Goal: Navigation & Orientation: Understand site structure

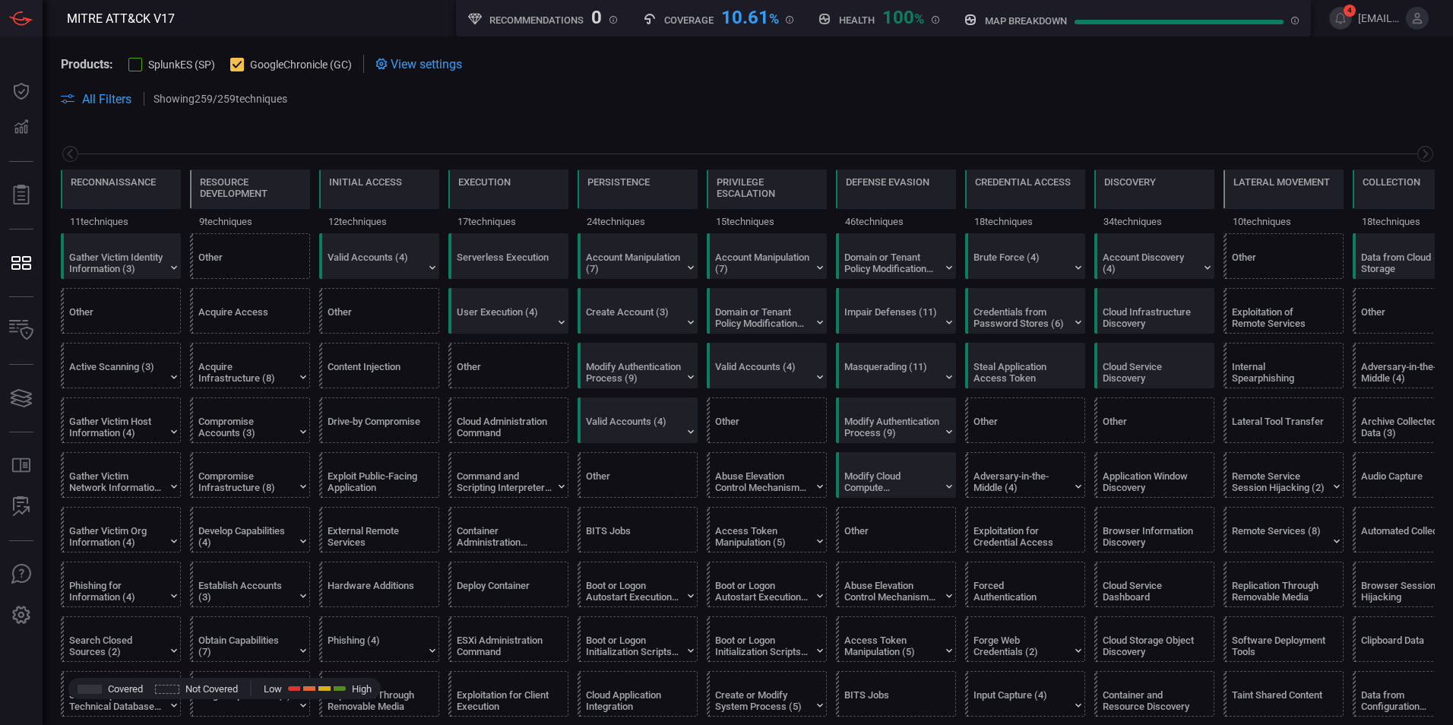
scroll to position [0, 199]
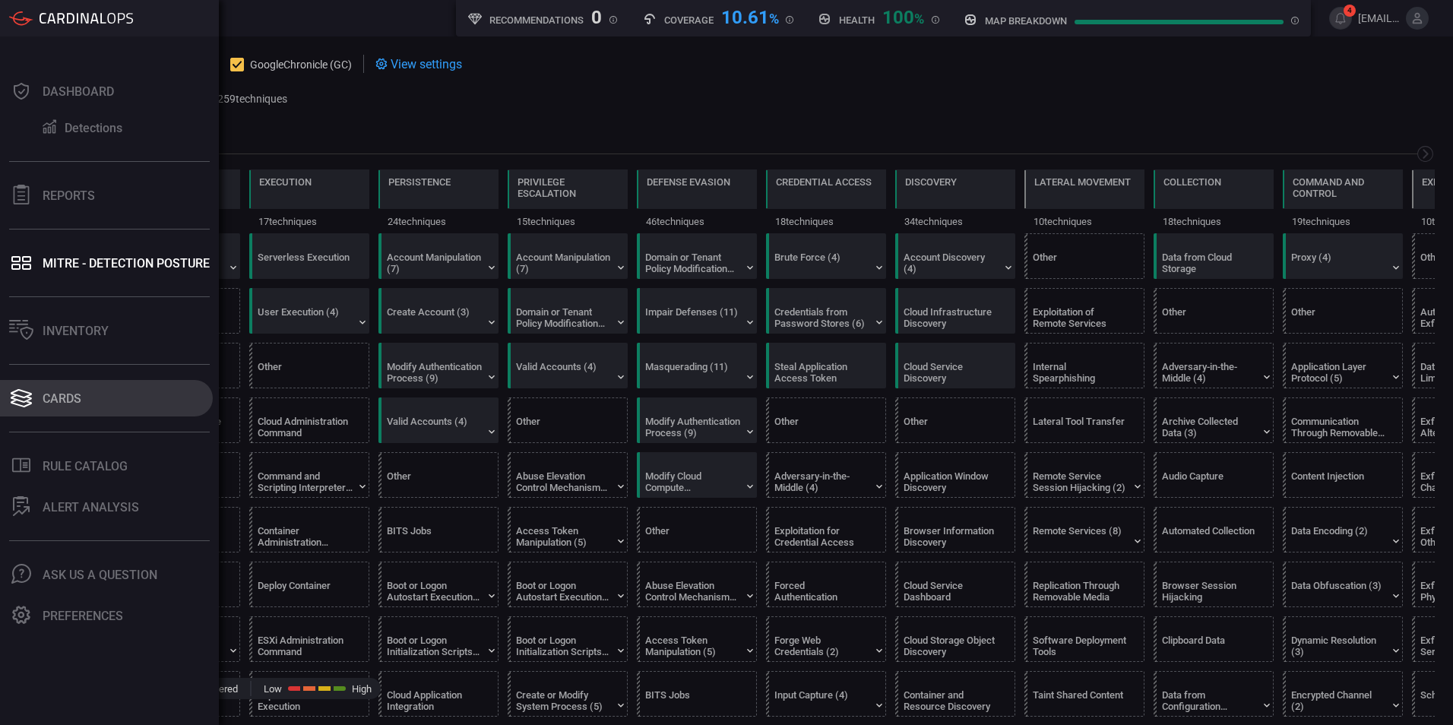
click at [11, 393] on icon at bounding box center [21, 393] width 21 height 9
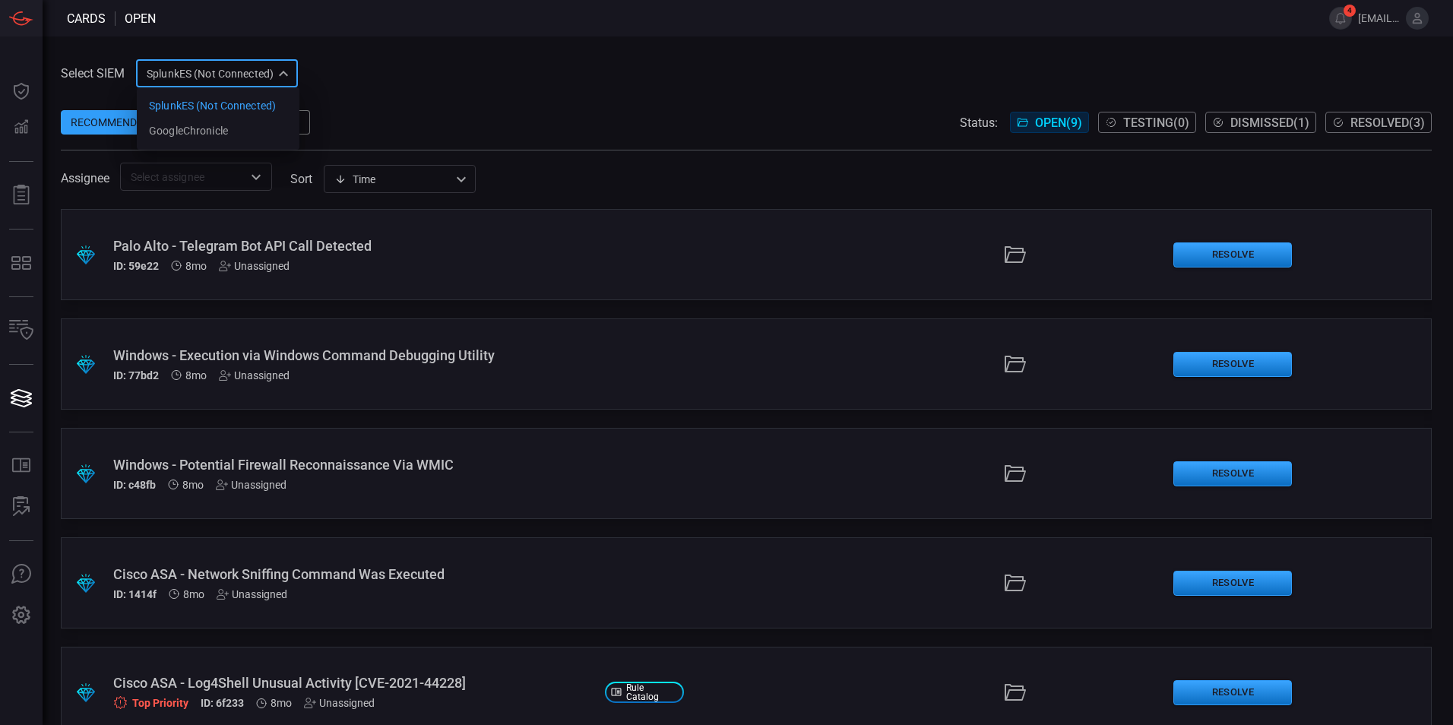
click at [239, 73] on div "SplunkES (Not Connected) 6db9f04e-5835-43fe-a495-9065afc2cef4 SplunkES (Not Con…" at bounding box center [217, 73] width 162 height 28
click at [234, 132] on li "GoogleChronicle" at bounding box center [218, 131] width 163 height 25
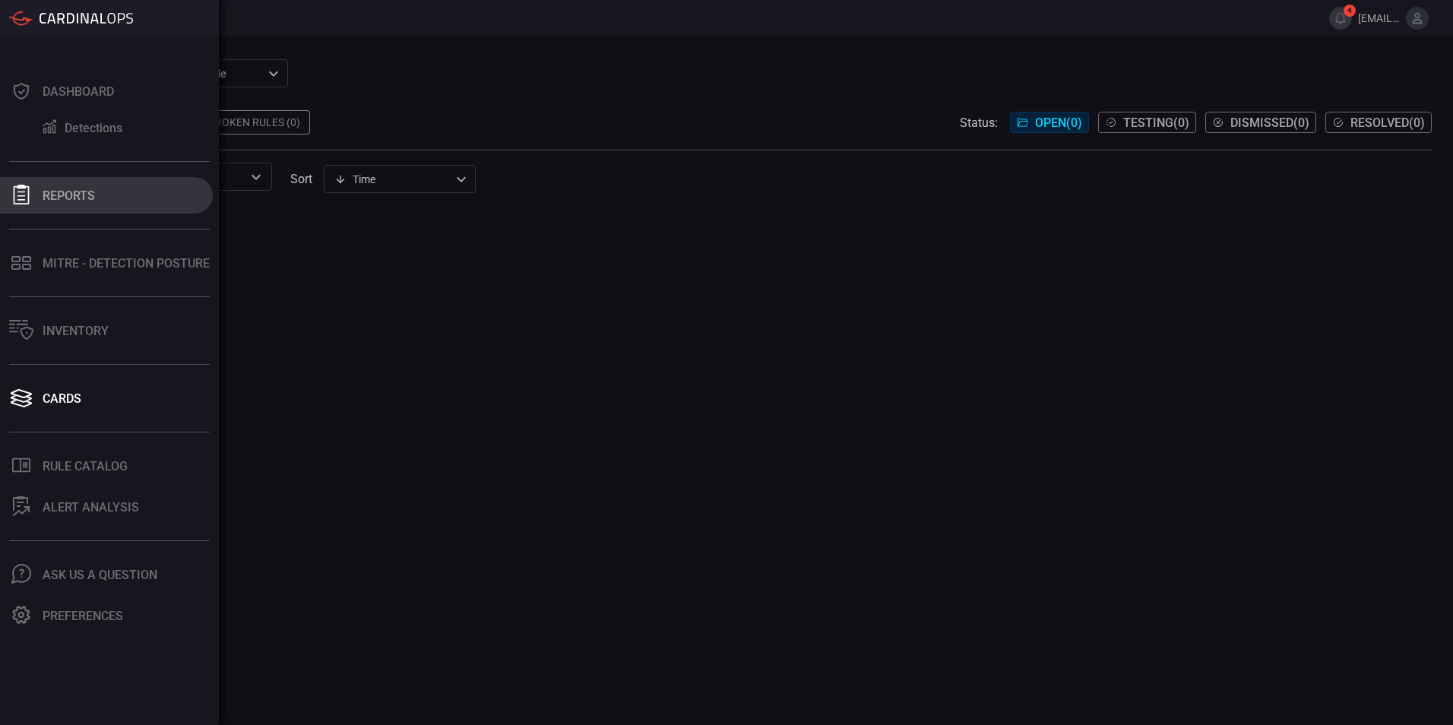
click at [18, 191] on icon at bounding box center [22, 195] width 16 height 20
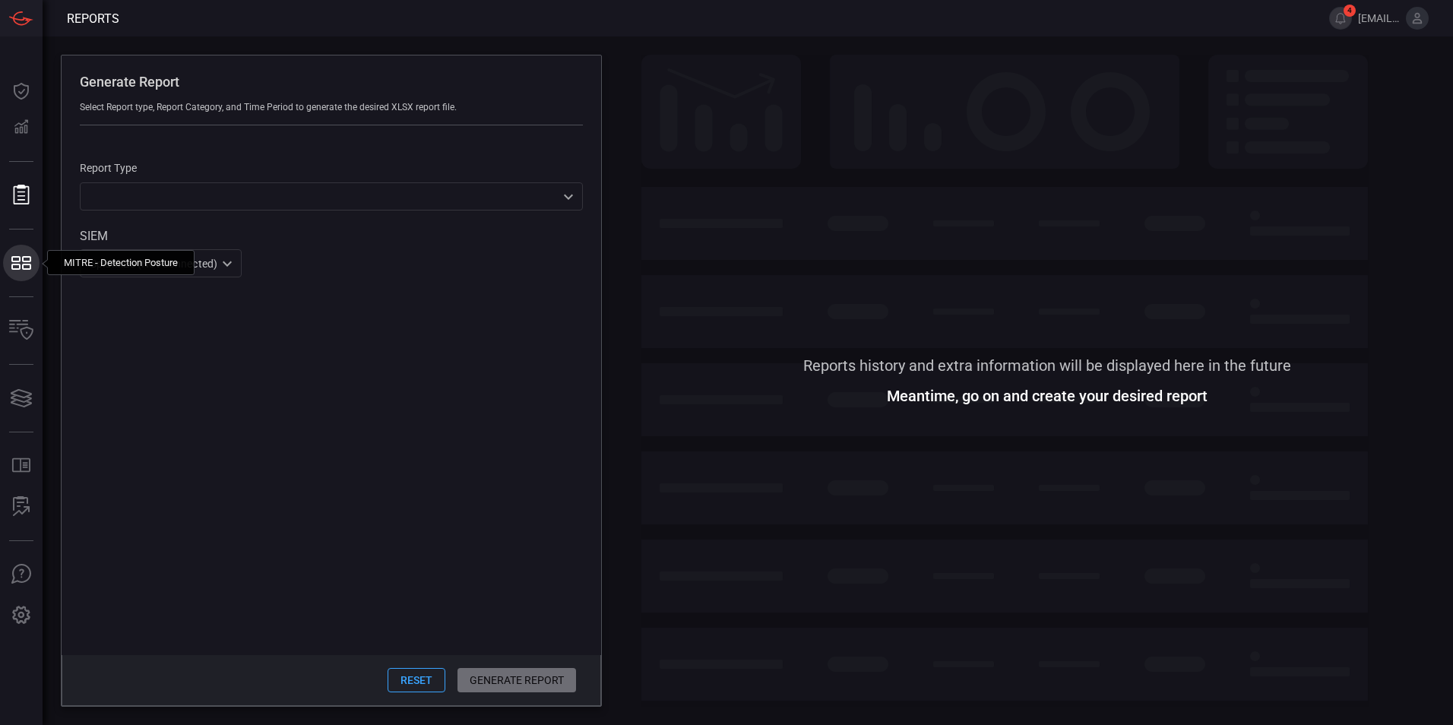
click at [18, 264] on icon at bounding box center [15, 267] width 9 height 6
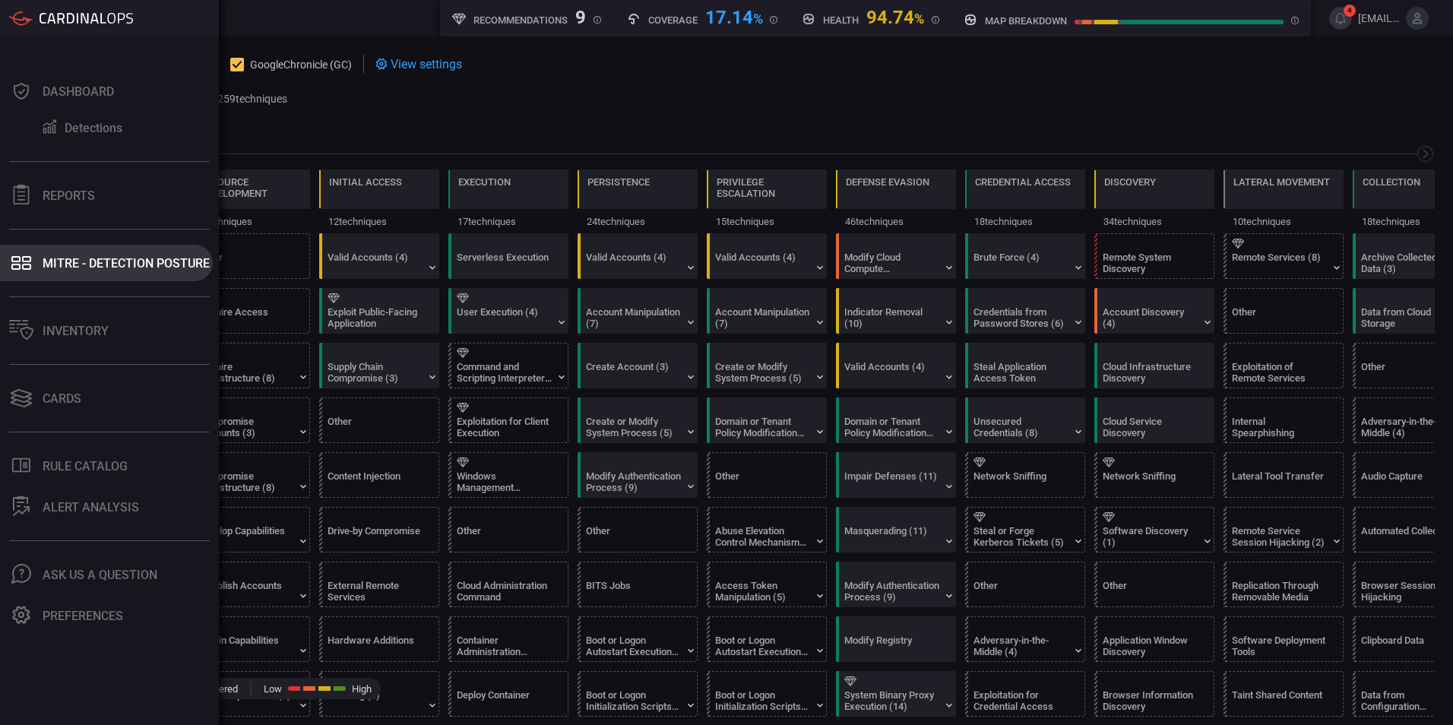
scroll to position [0, 199]
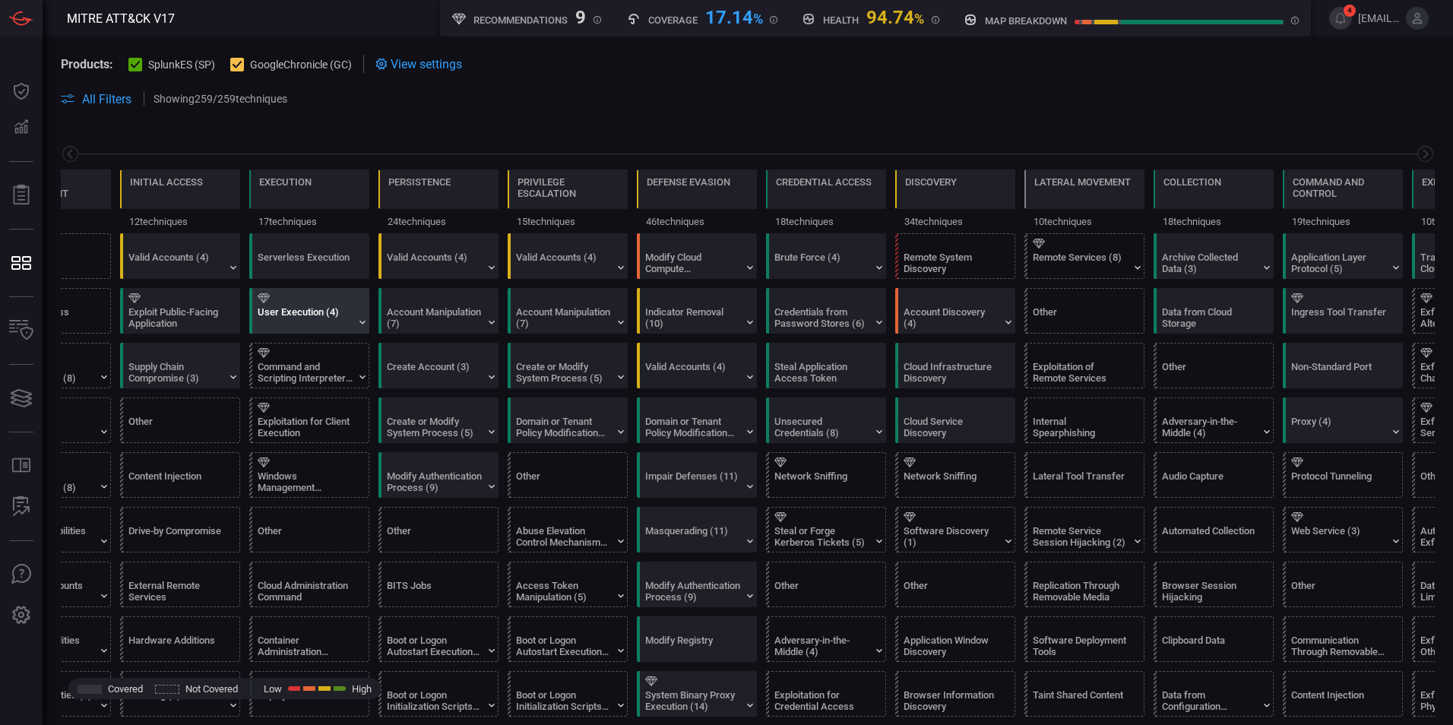
click at [317, 319] on div "User Execution (4)" at bounding box center [305, 317] width 95 height 23
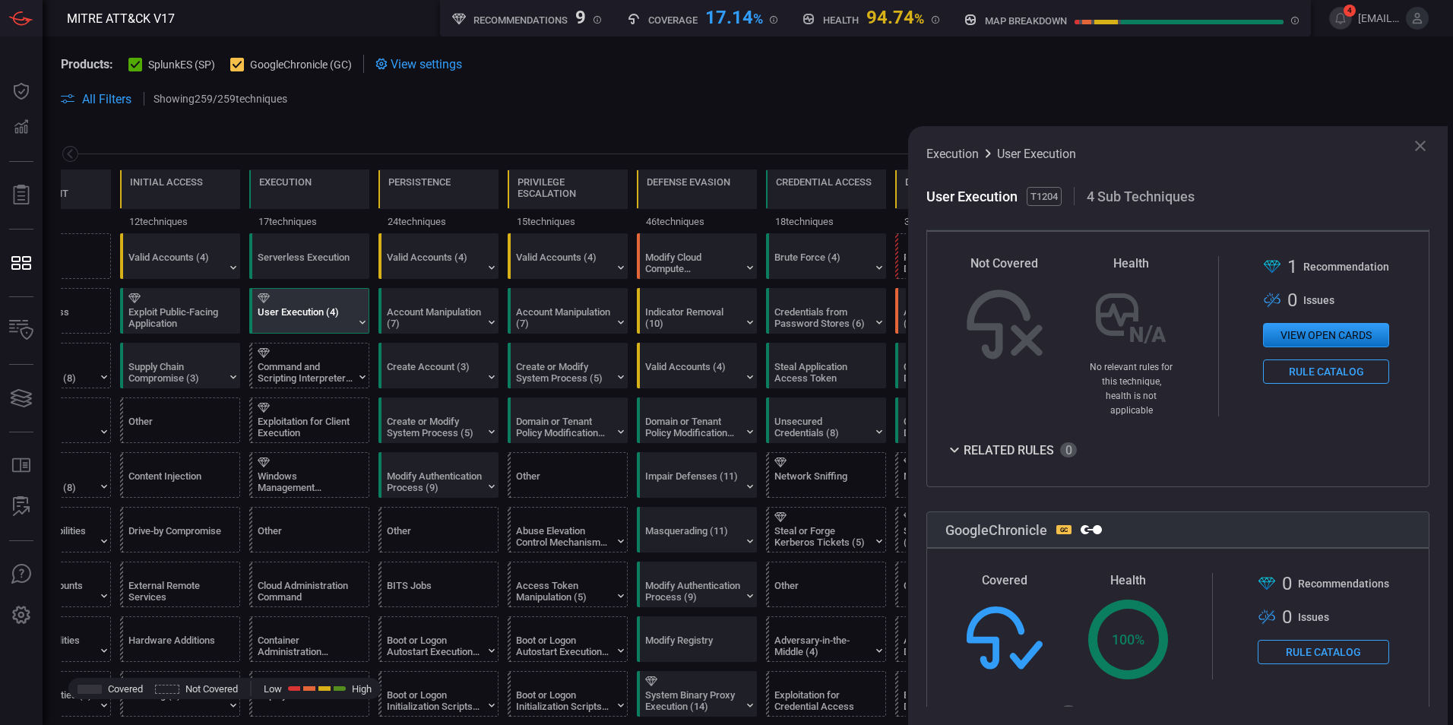
scroll to position [374, 0]
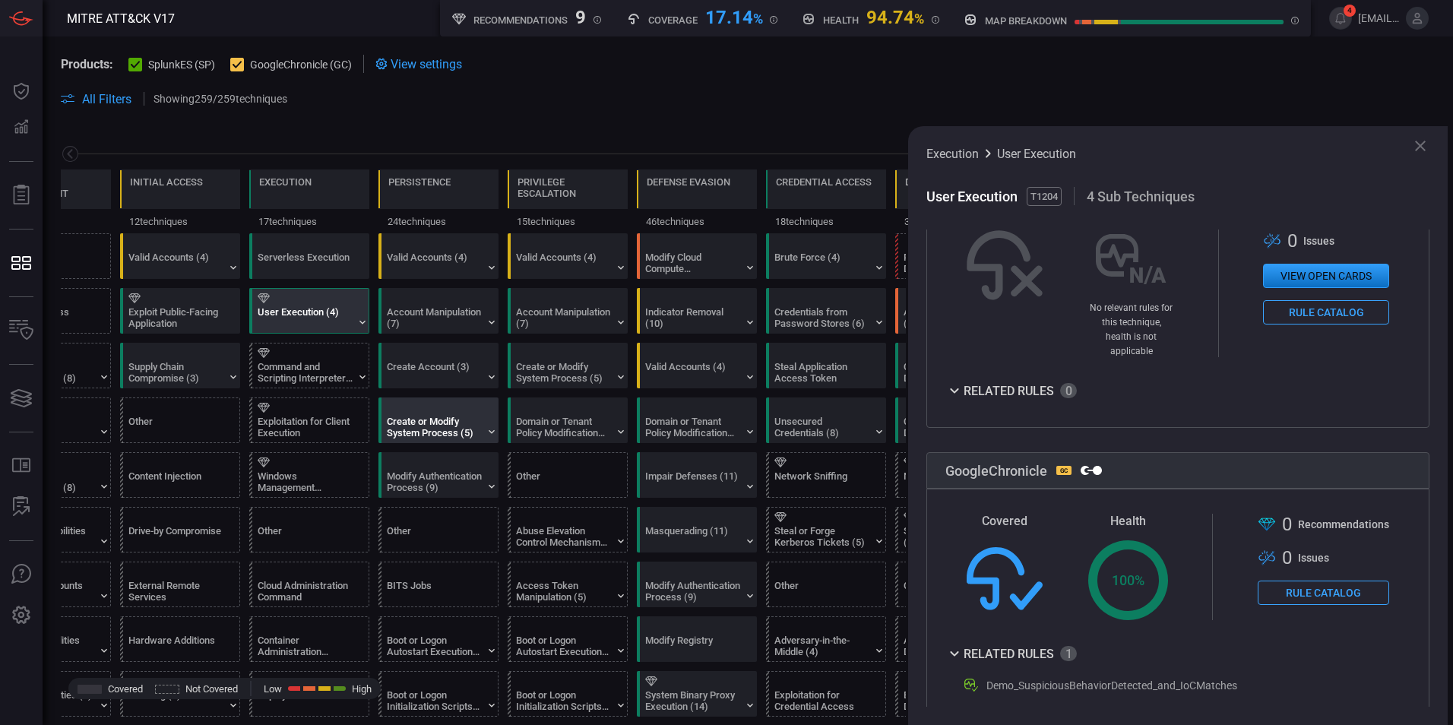
click at [478, 422] on div "Create or Modify System Process (5)" at bounding box center [434, 427] width 95 height 23
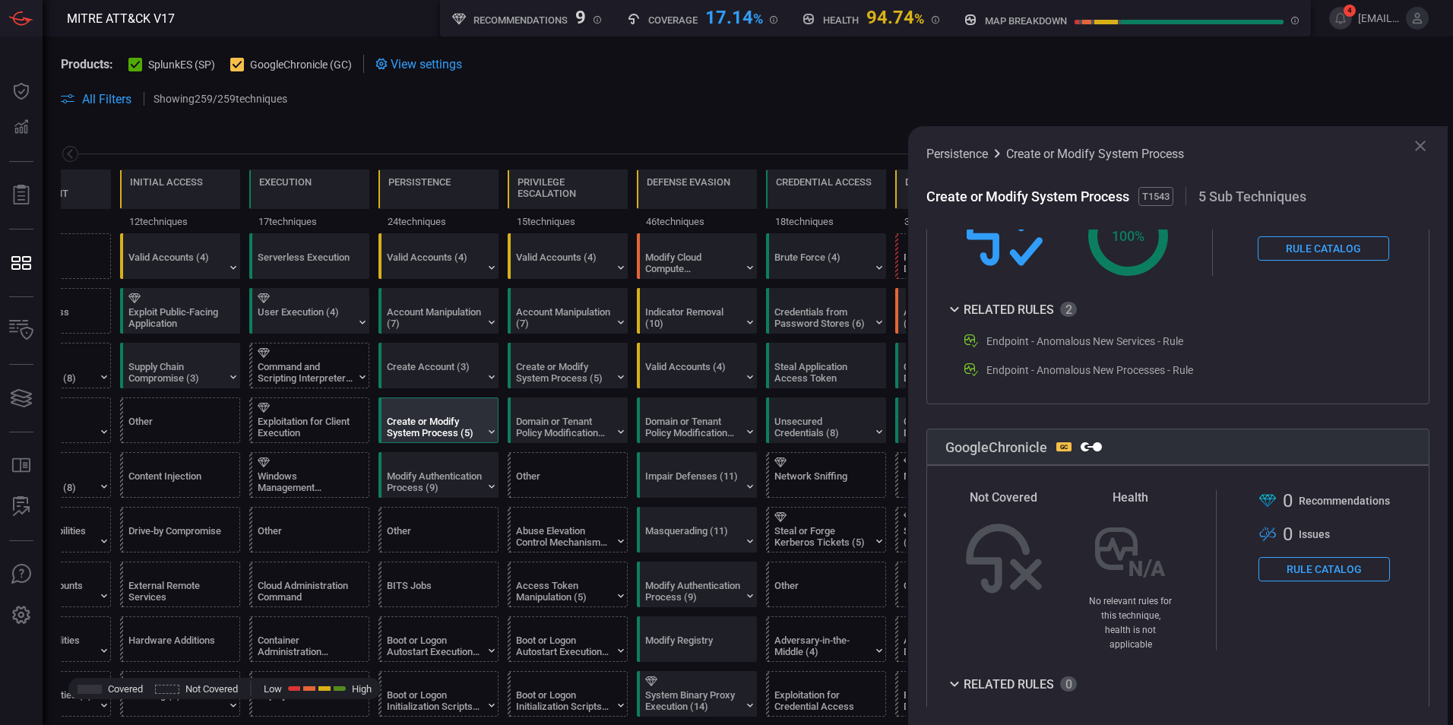
scroll to position [403, 0]
click at [551, 436] on div "Domain or Tenant Policy Modification (2)" at bounding box center [563, 427] width 95 height 23
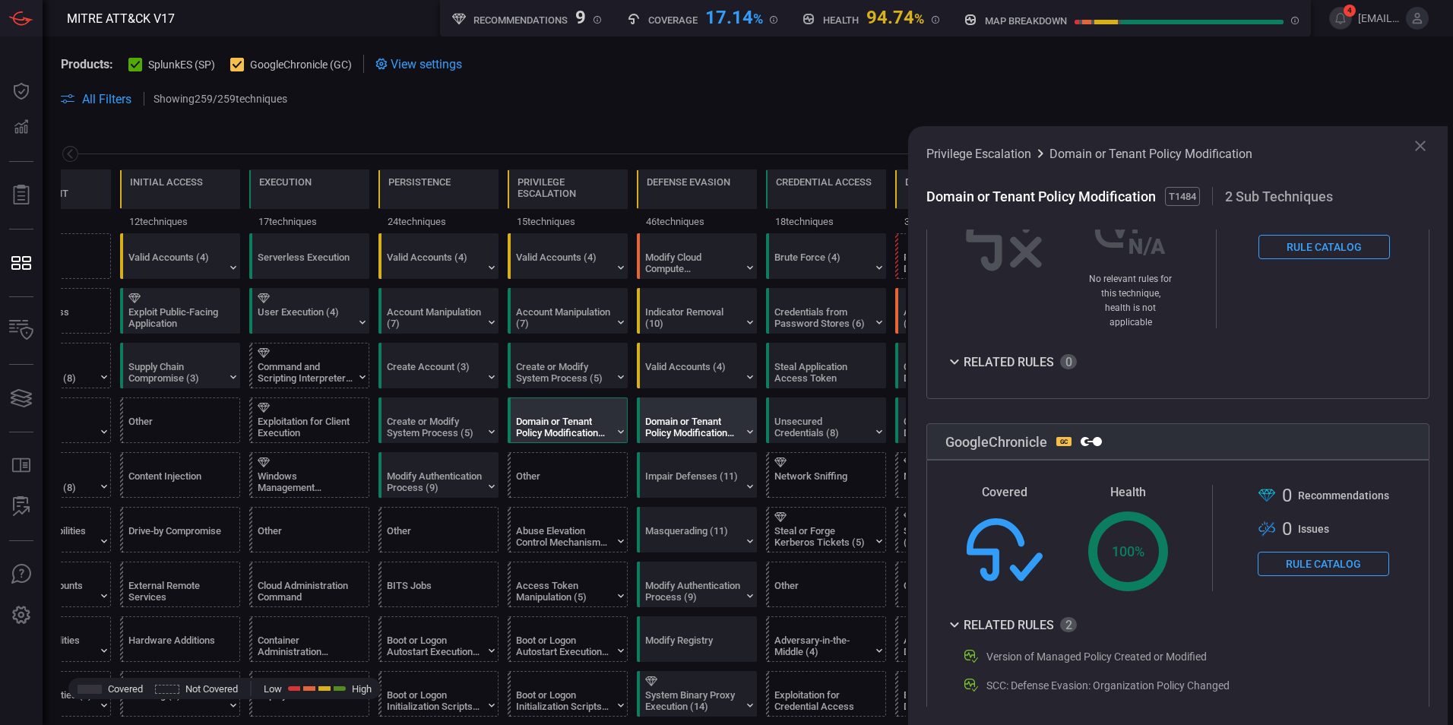
click at [682, 420] on div "Domain or Tenant Policy Modification (2)" at bounding box center [692, 427] width 95 height 23
click at [712, 464] on div at bounding box center [699, 462] width 109 height 10
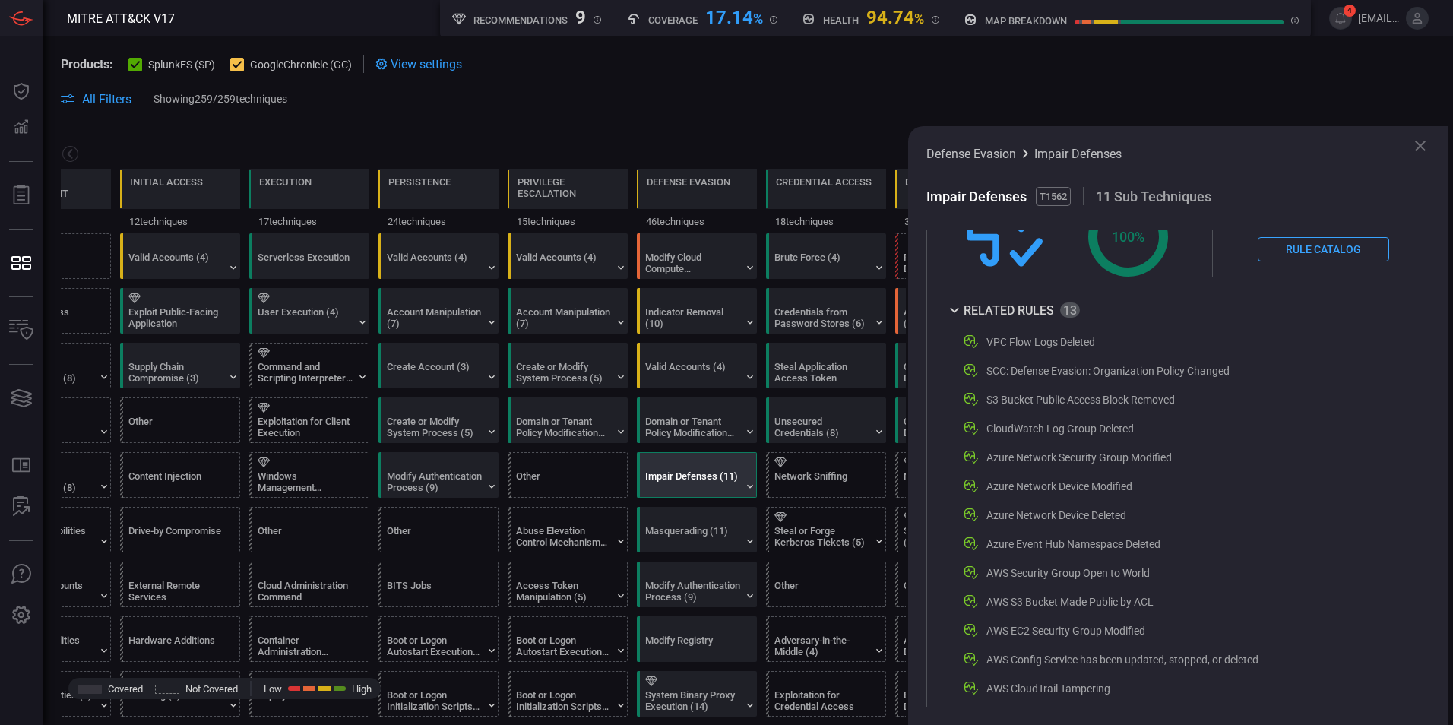
scroll to position [720, 0]
